Goal: Check status

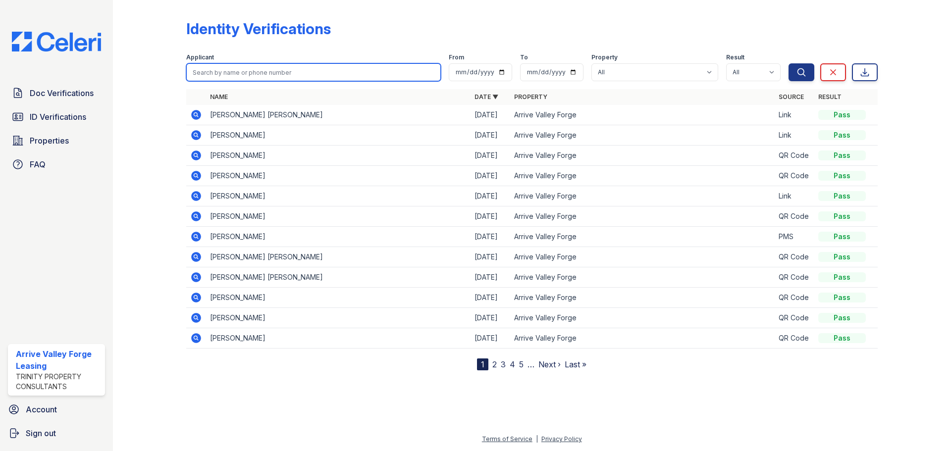
click at [291, 69] on input "search" at bounding box center [313, 72] width 255 height 18
type input "[PERSON_NAME]"
click at [357, 51] on div "Applicant [PERSON_NAME] From To Property All Arrive Valley Forge Result All Pas…" at bounding box center [487, 66] width 603 height 32
click at [200, 112] on icon at bounding box center [196, 115] width 10 height 10
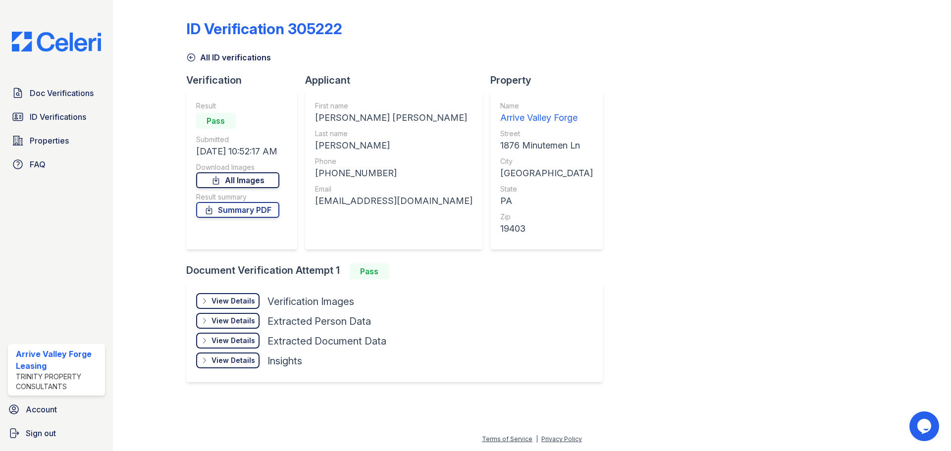
click at [255, 178] on link "All Images" at bounding box center [237, 180] width 83 height 16
